Goal: Check status: Check status

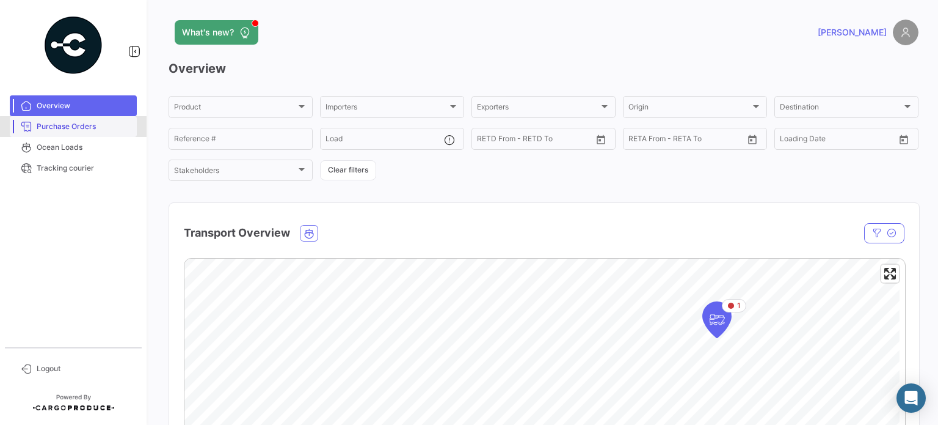
click at [80, 131] on span "Purchase Orders" at bounding box center [84, 126] width 95 height 11
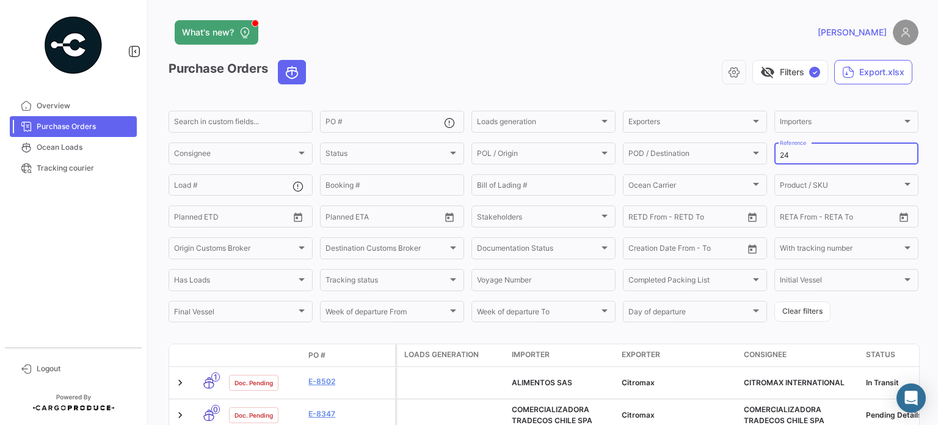
click at [798, 156] on input "24" at bounding box center [846, 155] width 133 height 9
type input "2"
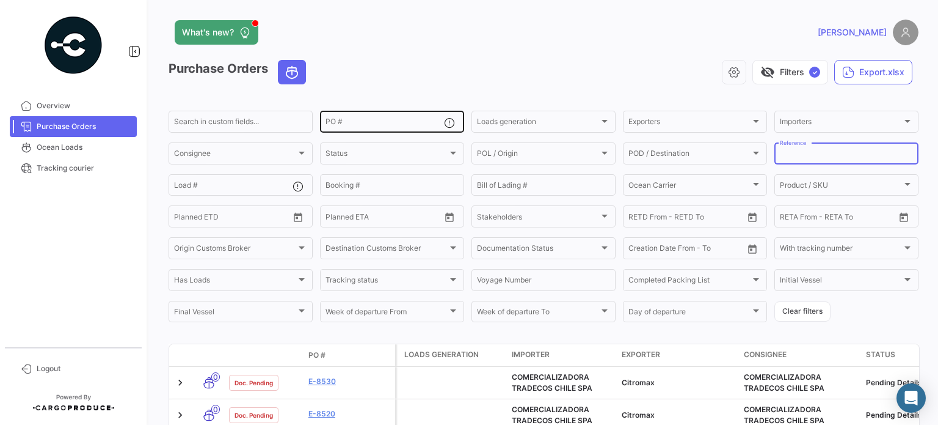
click at [373, 120] on input "PO #" at bounding box center [385, 123] width 119 height 9
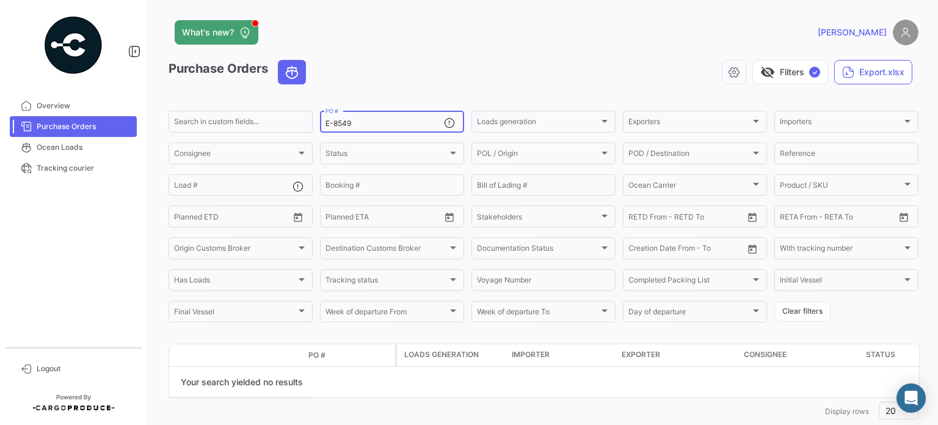
click at [337, 125] on input "E-8549" at bounding box center [385, 123] width 119 height 9
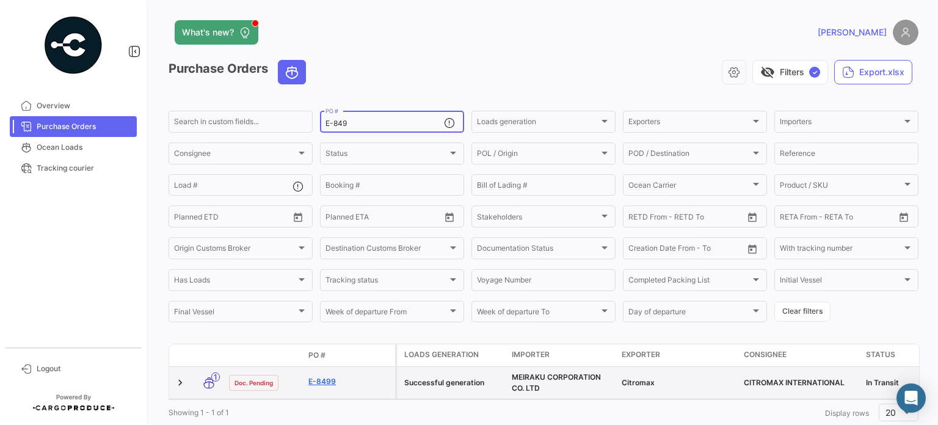
type input "E-849"
click at [319, 381] on link "E-8499" at bounding box center [349, 381] width 82 height 11
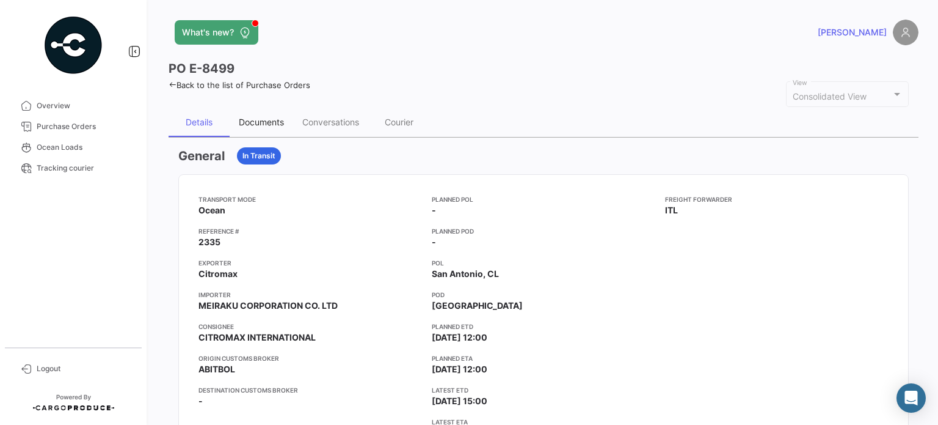
click at [264, 119] on div "Documents" at bounding box center [261, 122] width 45 height 10
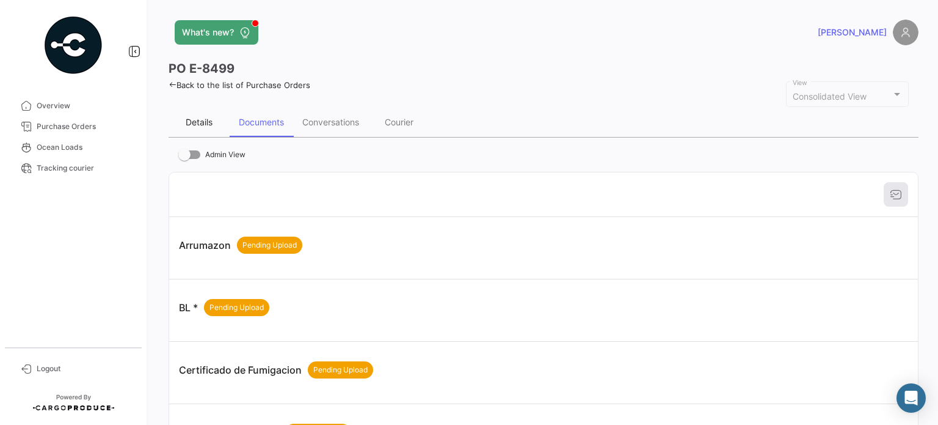
click at [200, 122] on div "Details" at bounding box center [199, 122] width 27 height 10
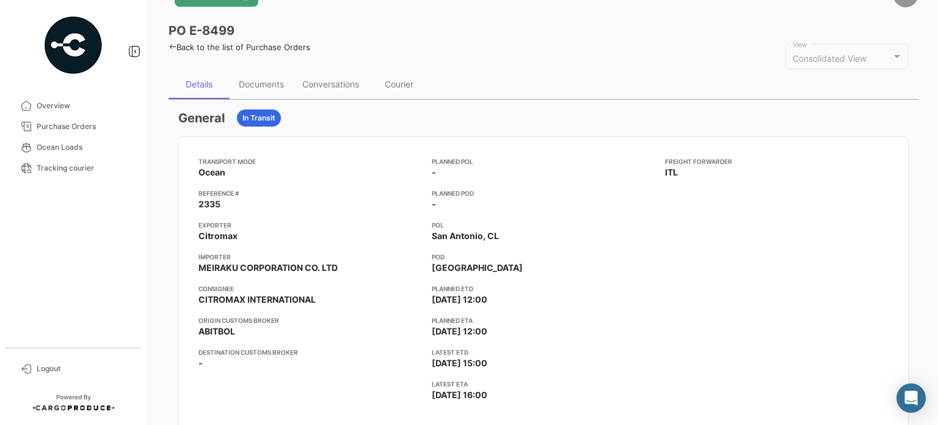
scroll to position [36, 0]
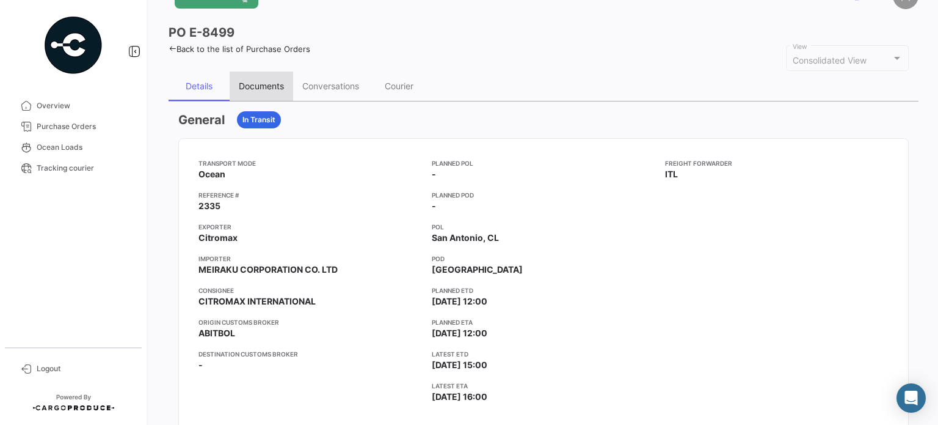
click at [261, 81] on div "Documents" at bounding box center [261, 86] width 45 height 10
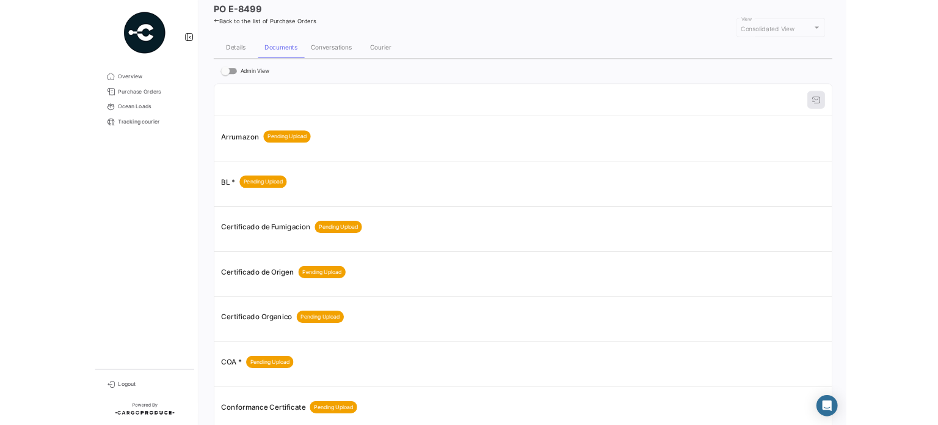
scroll to position [56, 0]
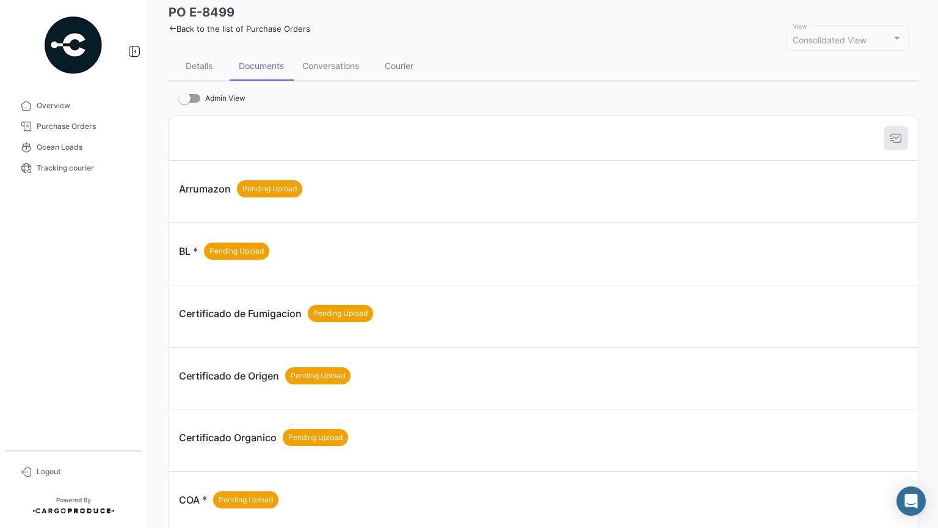
click at [588, 52] on div "Details Documents Conversations Courier" at bounding box center [544, 65] width 750 height 29
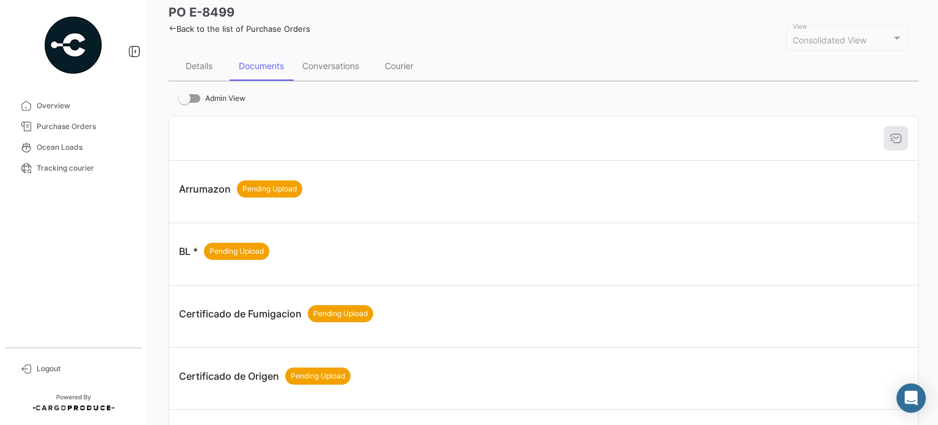
scroll to position [0, 0]
